Goal: Check status

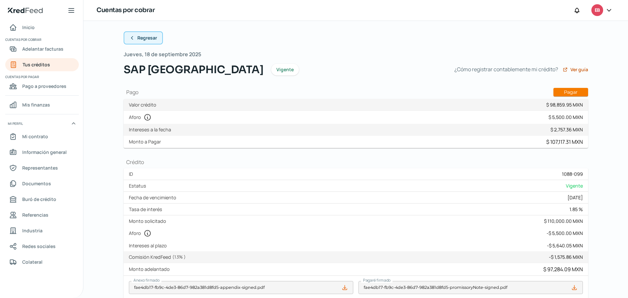
click at [131, 37] on icon at bounding box center [132, 37] width 5 height 5
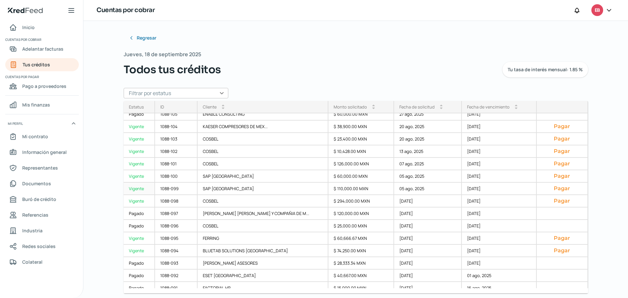
scroll to position [131, 0]
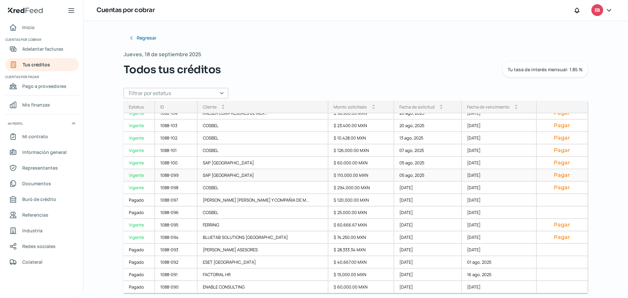
click at [171, 173] on div "1088-099" at bounding box center [176, 175] width 43 height 12
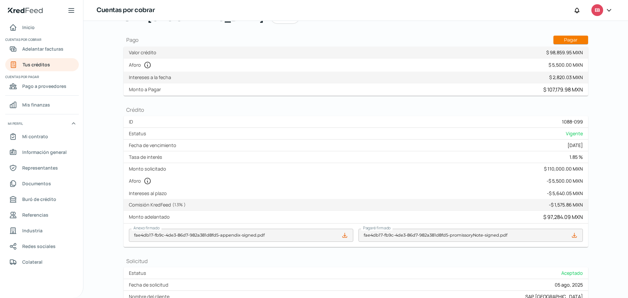
scroll to position [53, 0]
drag, startPoint x: 498, startPoint y: 113, endPoint x: 572, endPoint y: 162, distance: 88.9
click at [572, 162] on div "Regresar Jueves, 18 de septiembre 2025 SAP [GEOGRAPHIC_DATA] Vigente ¿Cómo regi…" at bounding box center [356, 181] width 465 height 406
drag, startPoint x: 506, startPoint y: 115, endPoint x: 581, endPoint y: 130, distance: 76.1
click at [581, 130] on div "ID 1088-099 Estatus Vigente Fecha de vencimiento [DATE] Tasa de interés 1.85 % …" at bounding box center [356, 180] width 465 height 131
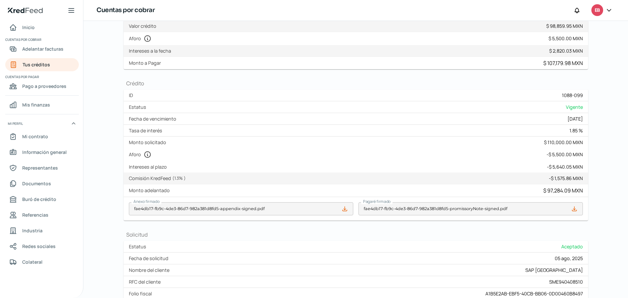
scroll to position [82, 0]
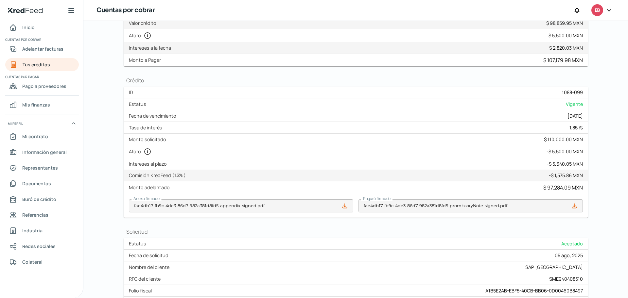
drag, startPoint x: 527, startPoint y: 82, endPoint x: 599, endPoint y: 107, distance: 75.8
click at [599, 107] on div "Regresar Jueves, 18 de septiembre 2025 SAP [GEOGRAPHIC_DATA] Vigente ¿Cómo regi…" at bounding box center [356, 165] width 491 height 453
drag, startPoint x: 544, startPoint y: 85, endPoint x: 572, endPoint y: 136, distance: 58.1
click at [585, 121] on div "Regresar Jueves, 18 de septiembre 2025 SAP [GEOGRAPHIC_DATA] Vigente ¿Cómo regi…" at bounding box center [356, 153] width 465 height 406
drag, startPoint x: 441, startPoint y: 89, endPoint x: 408, endPoint y: 180, distance: 96.8
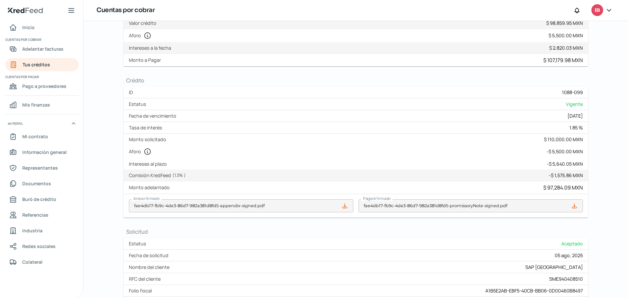
click at [575, 121] on div "ID 1088-099 Estatus Vigente Fecha de vencimiento [DATE] Tasa de interés 1.85 % …" at bounding box center [356, 152] width 465 height 131
